Goal: Navigation & Orientation: Find specific page/section

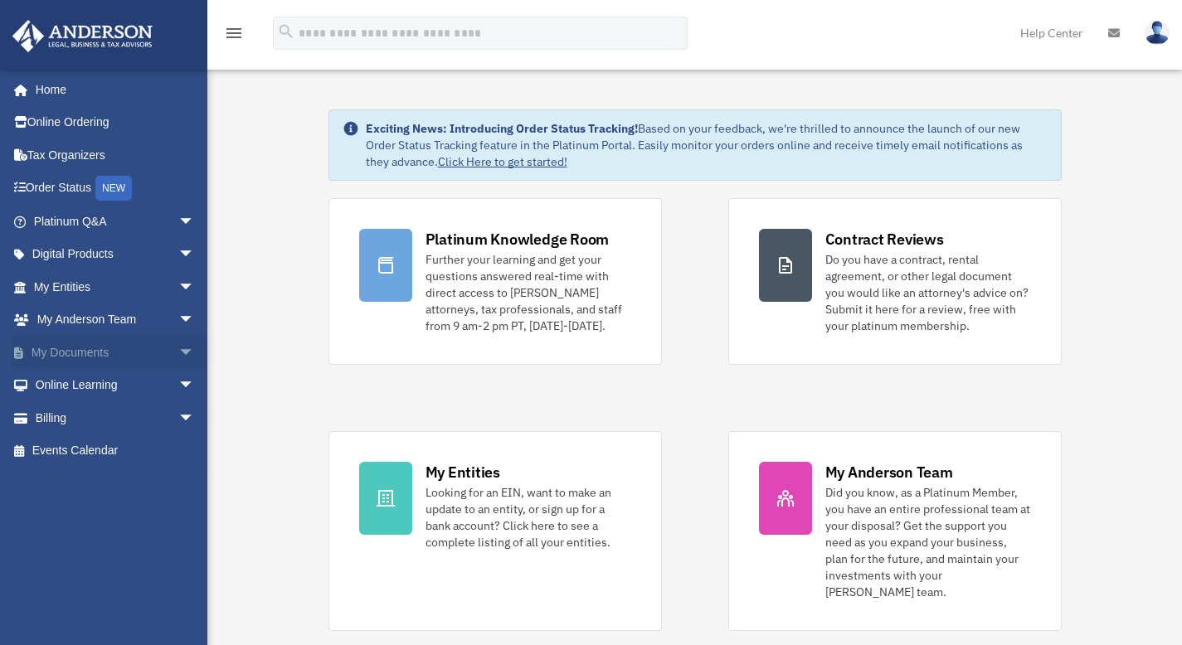
click at [73, 351] on link "My Documents arrow_drop_down" at bounding box center [116, 352] width 208 height 33
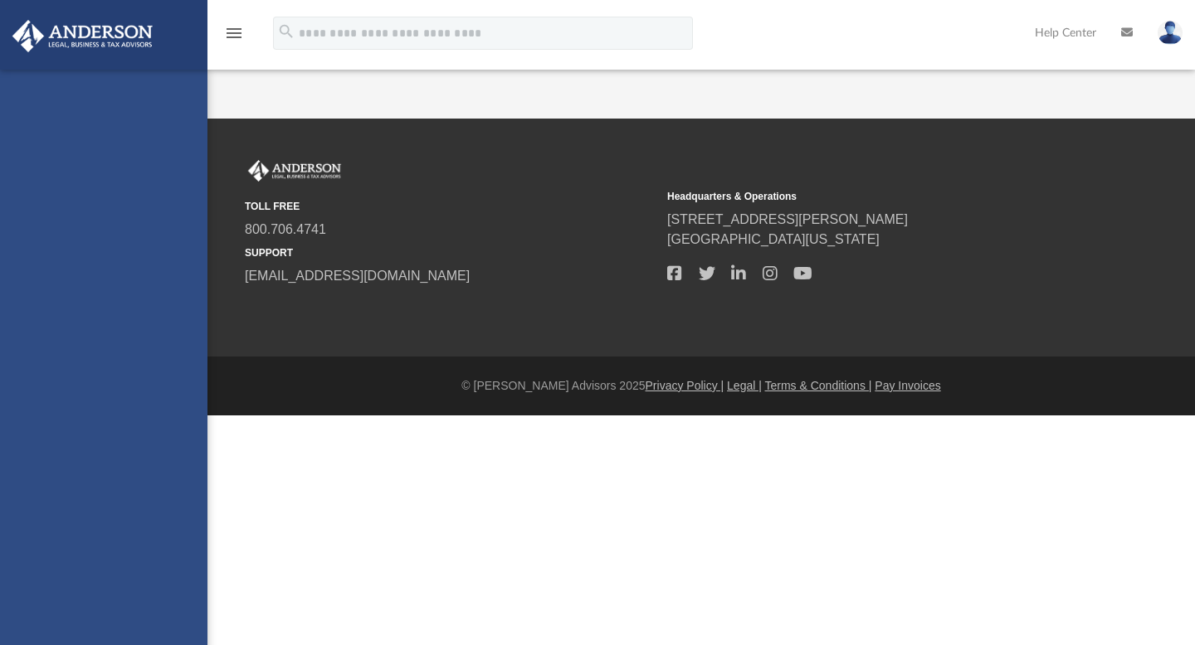
click at [174, 350] on div "[EMAIL_ADDRESS][DOMAIN_NAME] Sign Out [EMAIL_ADDRESS][DOMAIN_NAME] Home Online …" at bounding box center [103, 392] width 207 height 645
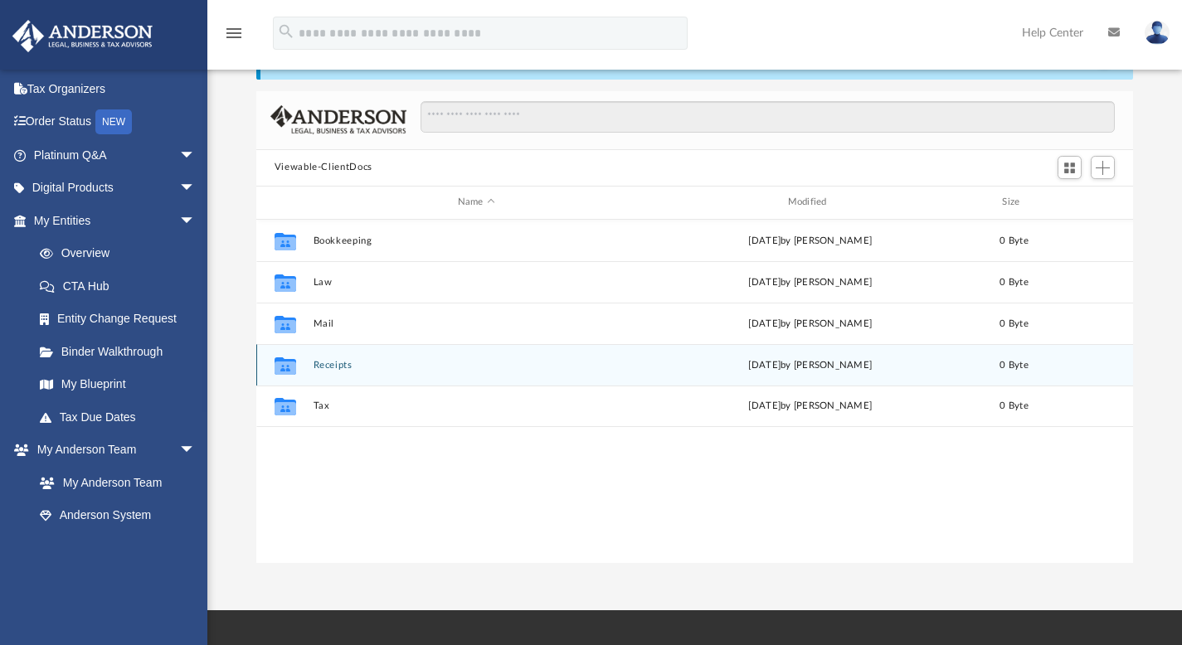
scroll to position [13, 13]
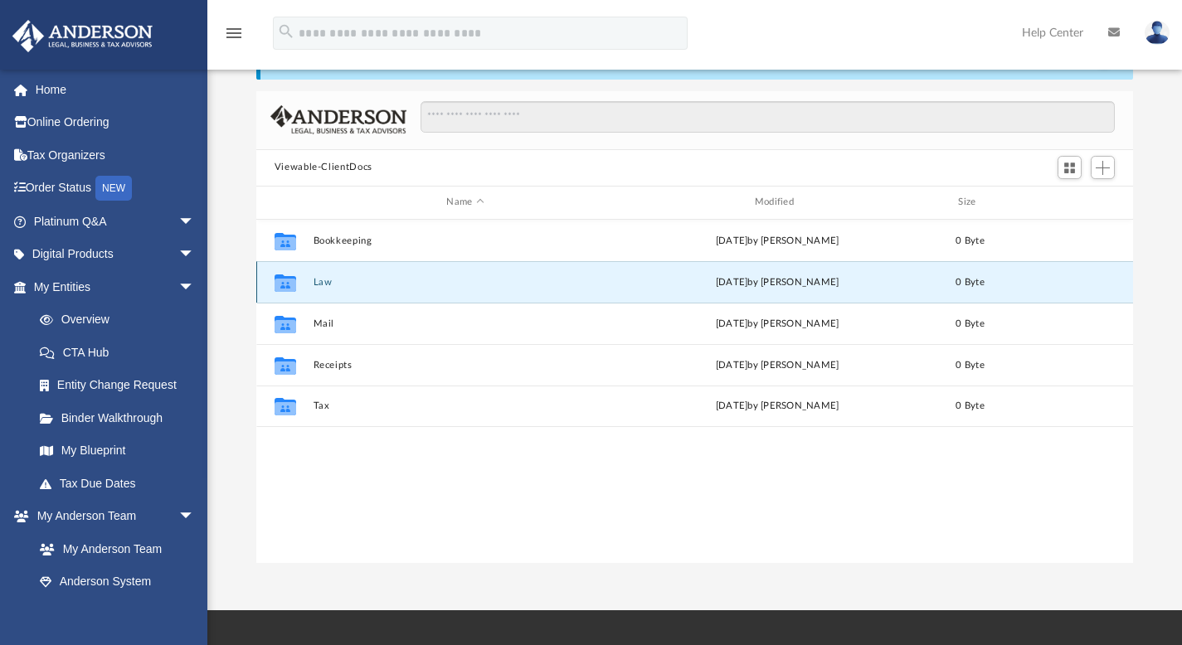
click at [318, 285] on button "Law" at bounding box center [465, 281] width 304 height 11
click at [318, 285] on div "Collaborated Folder Bookkeeping [DATE] by [PERSON_NAME] 0 Byte Collaborated Fol…" at bounding box center [695, 392] width 878 height 344
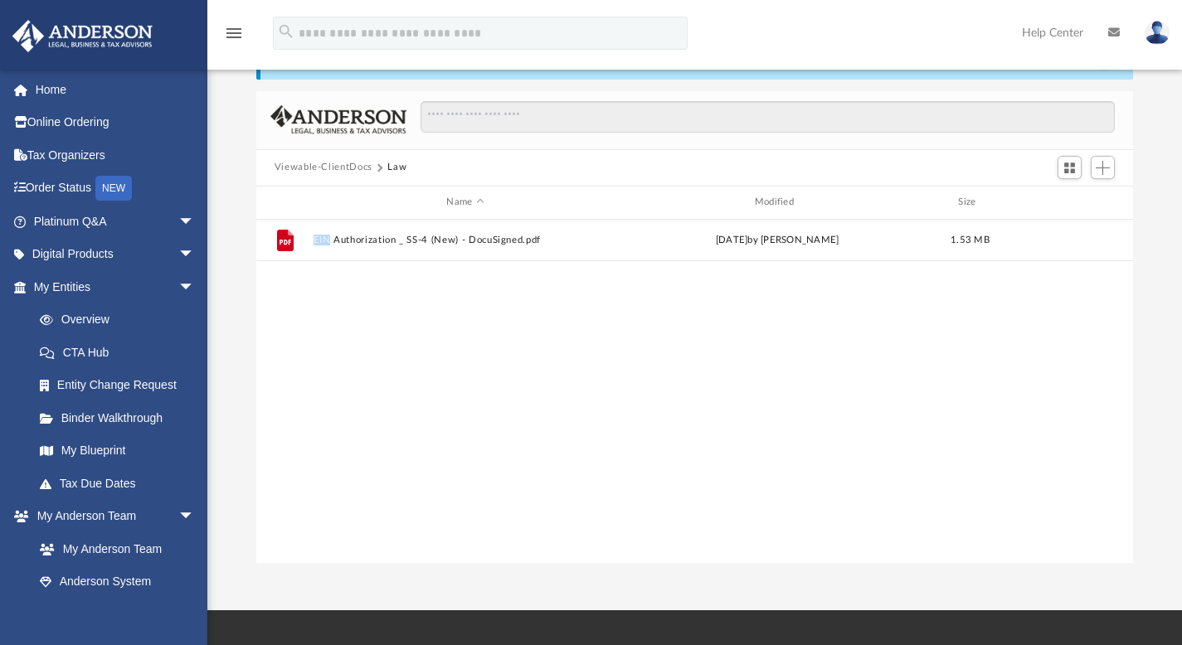
click at [318, 285] on div "File EIN Authorization _ SS-4 (New) - DocuSigned.pdf [DATE] by [PERSON_NAME] 1.…" at bounding box center [695, 392] width 878 height 344
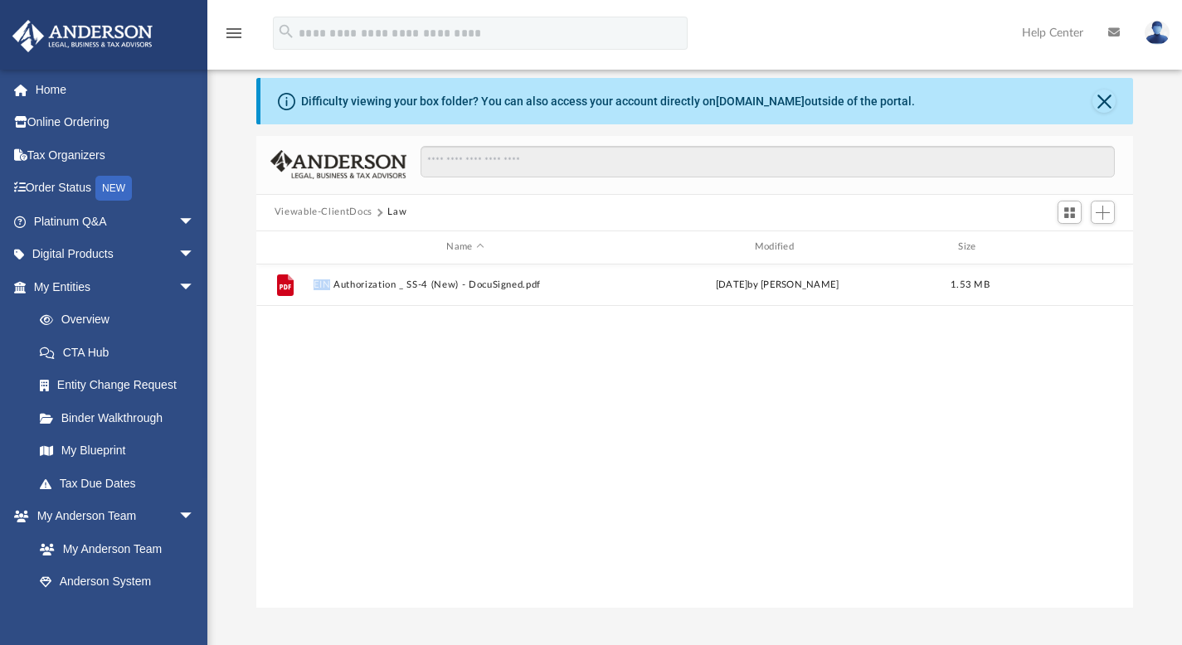
scroll to position [18, 0]
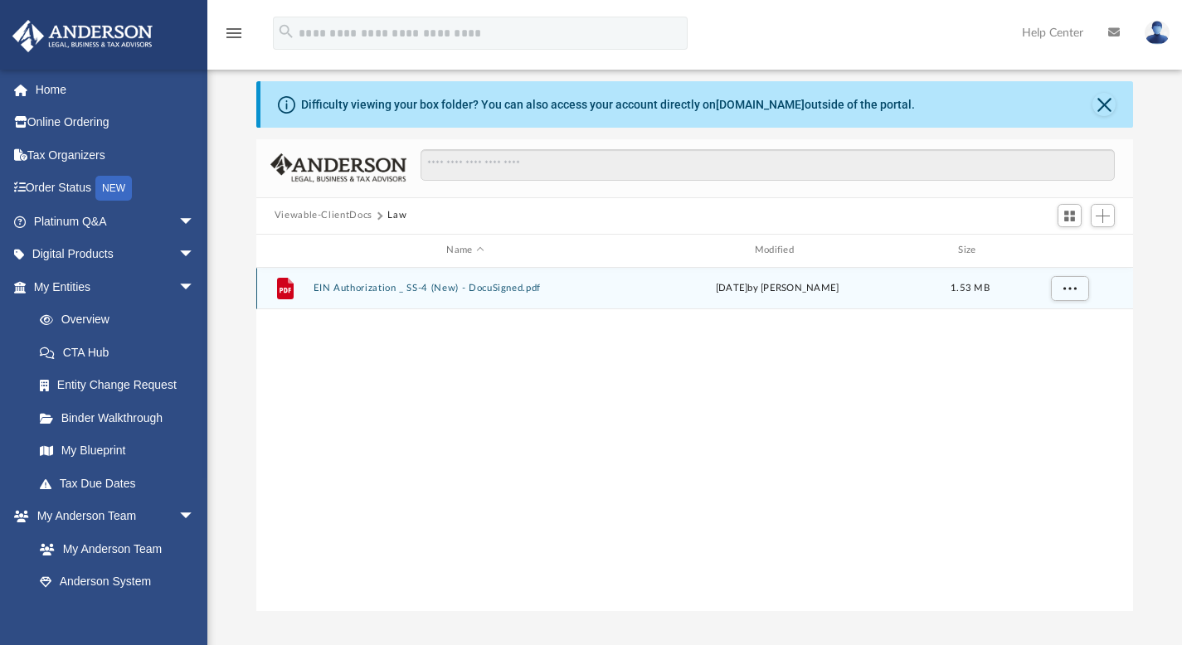
click at [280, 295] on icon "grid" at bounding box center [285, 289] width 17 height 22
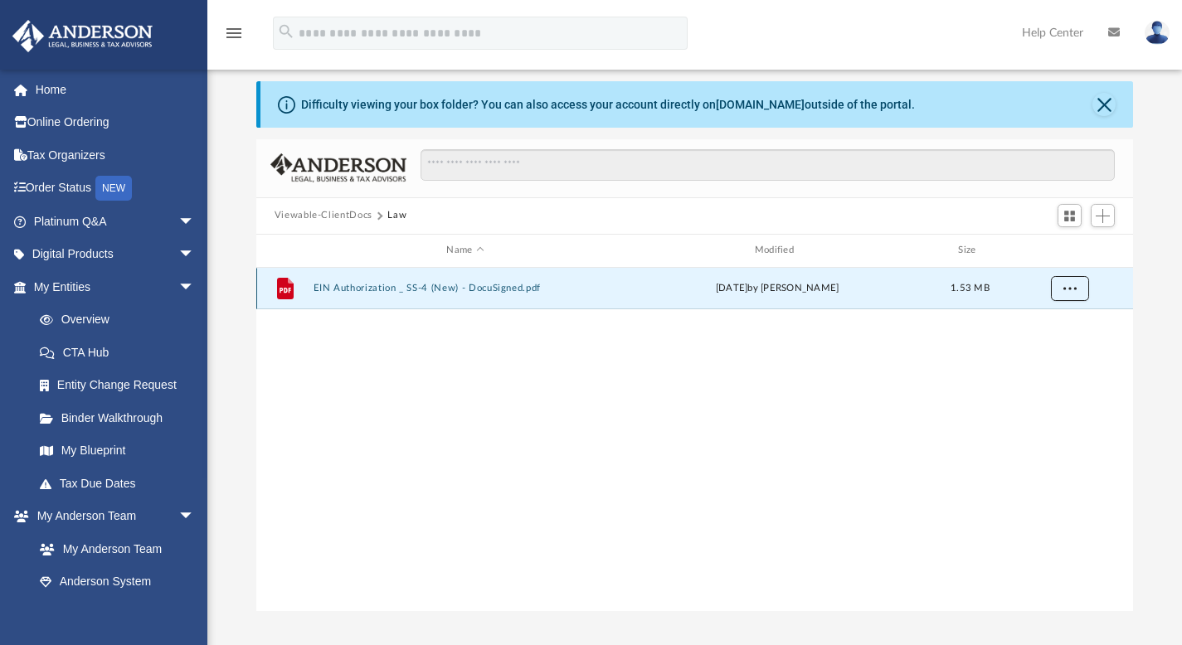
click at [1064, 290] on span "More options" at bounding box center [1069, 287] width 13 height 9
click at [907, 372] on div "File EIN Authorization _ SS-4 (New) - DocuSigned.pdf [DATE] by [PERSON_NAME] 1.…" at bounding box center [695, 440] width 878 height 344
click at [315, 516] on div "File EIN Authorization _ SS-4 (New) - DocuSigned.pdf [DATE] by [PERSON_NAME] 1.…" at bounding box center [695, 440] width 878 height 344
click at [625, 452] on div "File EIN Authorization _ SS-4 (New) - DocuSigned.pdf [DATE] by [PERSON_NAME] 1.…" at bounding box center [695, 440] width 878 height 344
click at [1106, 218] on span "Add" at bounding box center [1103, 216] width 14 height 14
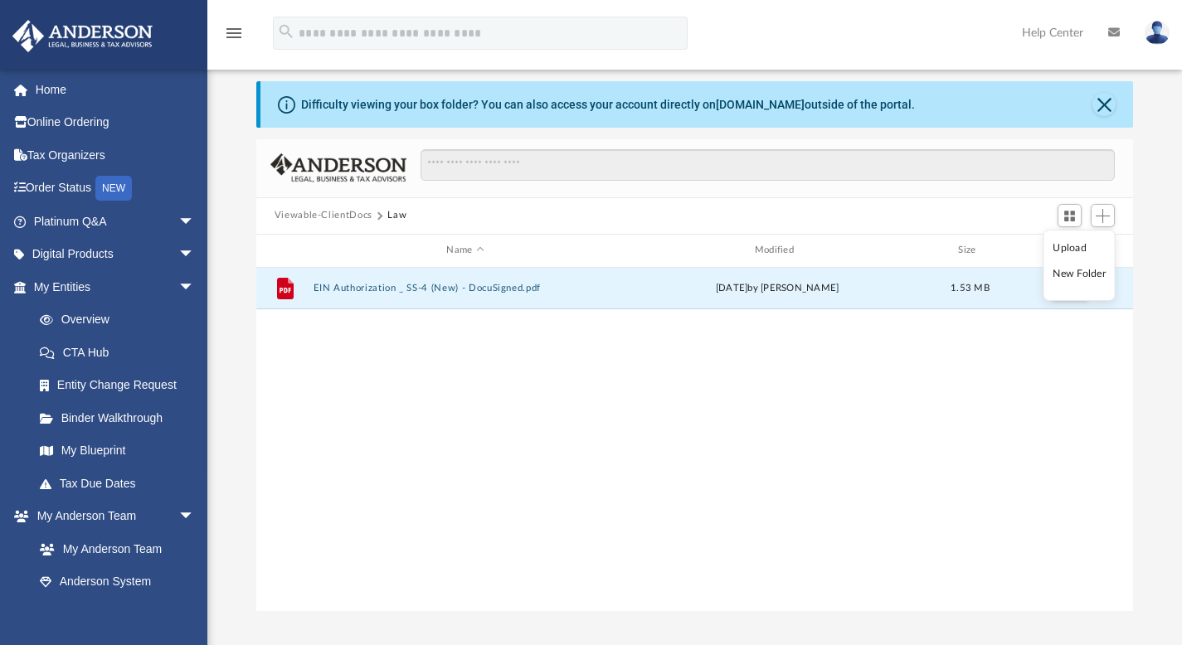
click at [1021, 210] on div "Viewable-ClientDocs Law" at bounding box center [695, 216] width 878 height 37
click at [1068, 217] on span "Switch to Grid View" at bounding box center [1070, 216] width 14 height 14
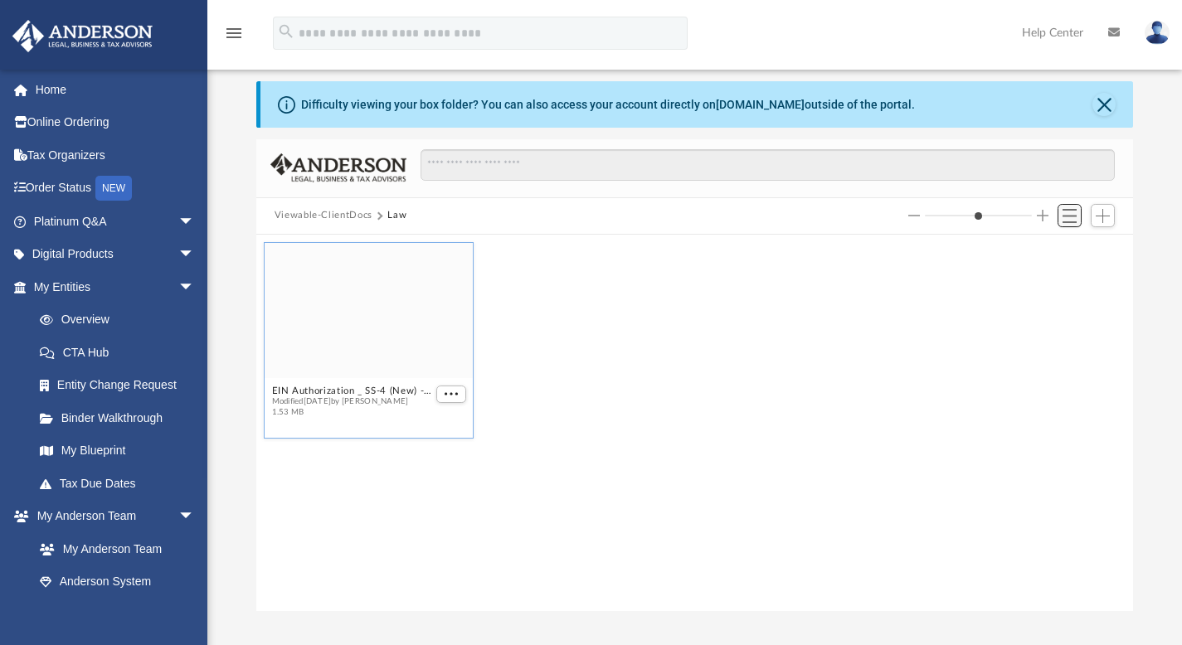
scroll to position [364, 864]
click at [1068, 212] on span "Switch to List View" at bounding box center [1070, 216] width 14 height 14
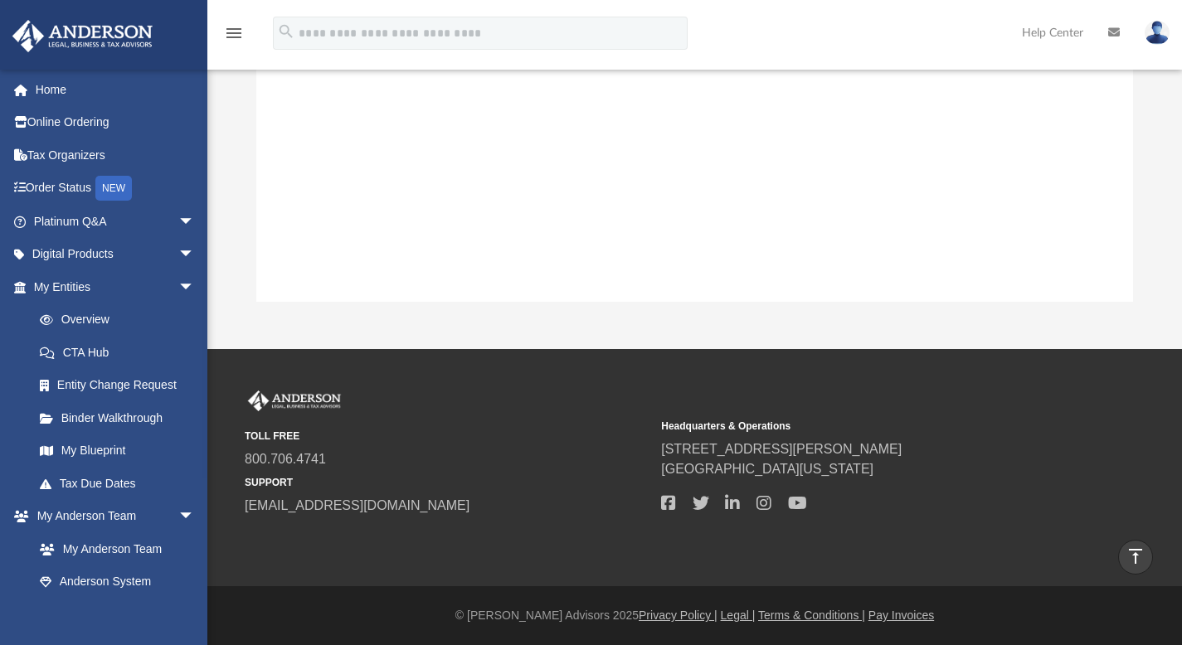
scroll to position [0, 0]
